Goal: Task Accomplishment & Management: Complete application form

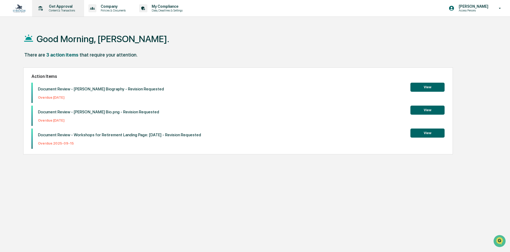
click at [69, 13] on div "Get Approval Content & Transactions" at bounding box center [57, 8] width 47 height 17
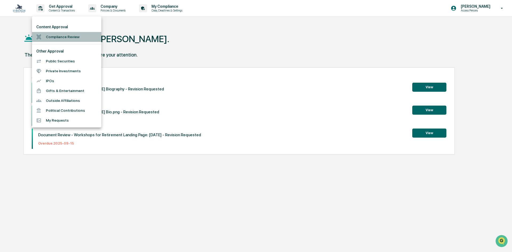
click at [64, 36] on li "Compliance Review" at bounding box center [66, 37] width 69 height 10
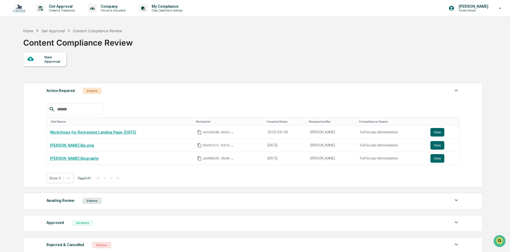
click at [57, 66] on div "New Approval" at bounding box center [44, 59] width 43 height 14
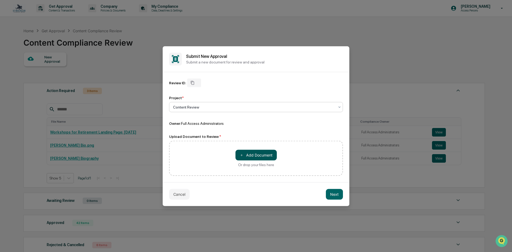
click at [251, 155] on button "＋ Add Document" at bounding box center [256, 155] width 41 height 11
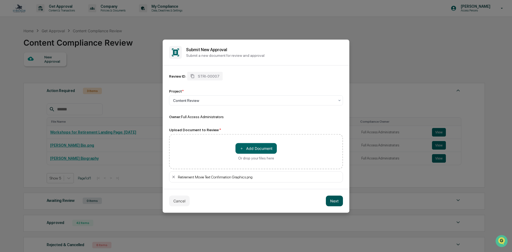
click at [334, 199] on button "Next" at bounding box center [334, 201] width 17 height 11
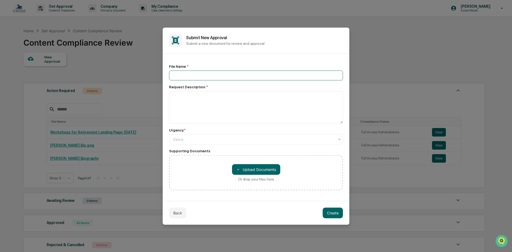
click at [189, 78] on input at bounding box center [256, 75] width 174 height 10
type input "**********"
click at [191, 100] on textarea at bounding box center [256, 107] width 174 height 33
type textarea "**********"
click at [187, 145] on div "**********" at bounding box center [256, 127] width 174 height 126
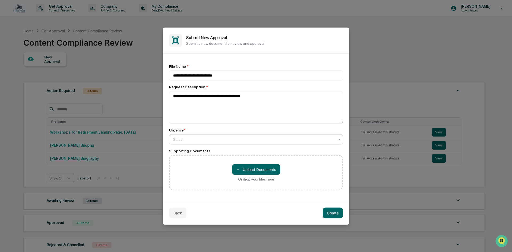
click at [189, 140] on div at bounding box center [254, 139] width 162 height 5
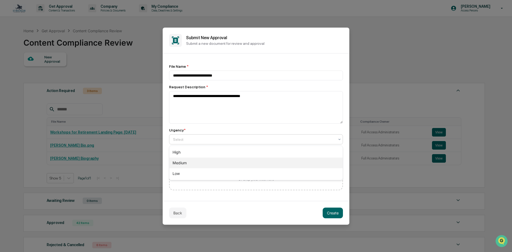
click at [190, 164] on div "Medium" at bounding box center [255, 163] width 173 height 11
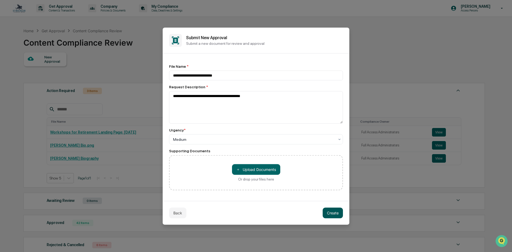
click at [332, 216] on button "Create" at bounding box center [333, 213] width 20 height 11
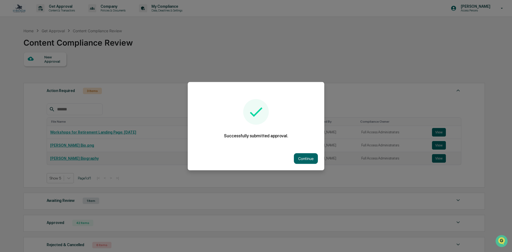
drag, startPoint x: 300, startPoint y: 158, endPoint x: 297, endPoint y: 155, distance: 3.8
click at [301, 157] on button "Continue" at bounding box center [306, 158] width 24 height 11
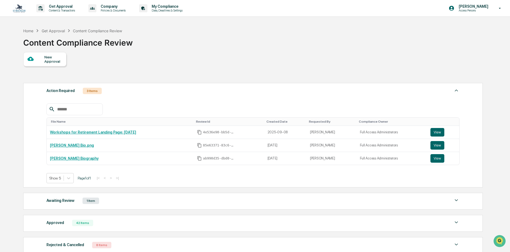
drag, startPoint x: 247, startPoint y: 62, endPoint x: 211, endPoint y: 56, distance: 36.5
drag, startPoint x: 211, startPoint y: 56, endPoint x: 205, endPoint y: 51, distance: 7.0
click at [205, 51] on div "Home Get Approval Content Compliance Review Content Compliance Review New Appro…" at bounding box center [252, 163] width 475 height 277
drag, startPoint x: 190, startPoint y: 85, endPoint x: 174, endPoint y: 88, distance: 16.6
click at [174, 88] on div "Action Required 3 Items" at bounding box center [252, 90] width 413 height 7
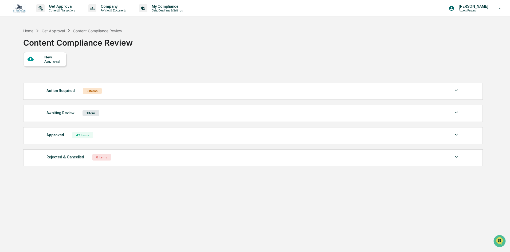
drag, startPoint x: 160, startPoint y: 106, endPoint x: 153, endPoint y: 94, distance: 14.2
click at [153, 94] on div "Action Required 3 Items" at bounding box center [252, 90] width 413 height 7
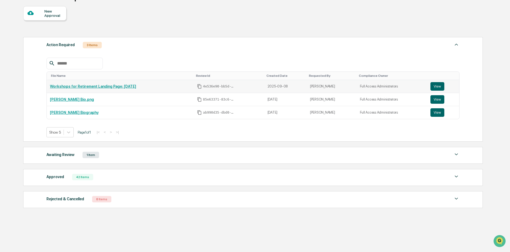
scroll to position [50, 0]
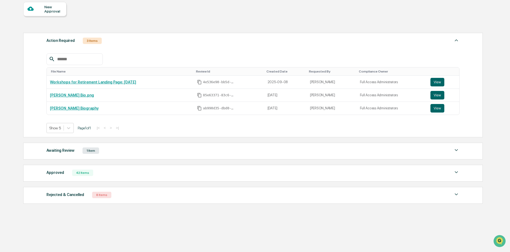
click at [105, 149] on div "Awaiting Review 1 Item" at bounding box center [252, 150] width 413 height 7
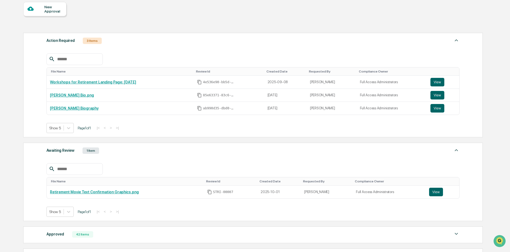
click at [105, 149] on div "Awaiting Review 1 Item" at bounding box center [252, 150] width 413 height 7
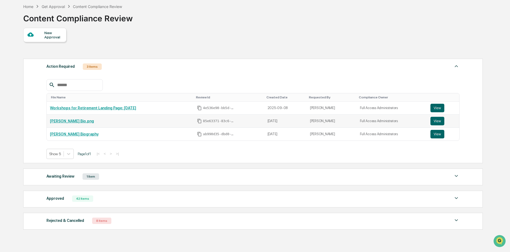
scroll to position [0, 0]
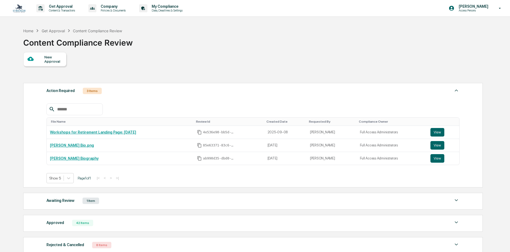
click at [97, 202] on div "1 Item" at bounding box center [90, 201] width 17 height 6
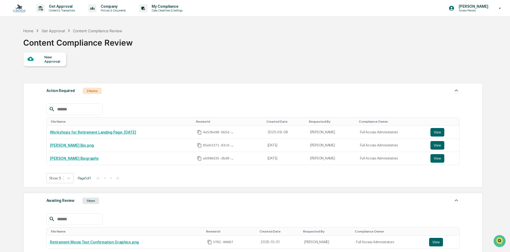
click at [102, 201] on div "Awaiting Review 1 Item" at bounding box center [252, 200] width 413 height 7
